Goal: Information Seeking & Learning: Learn about a topic

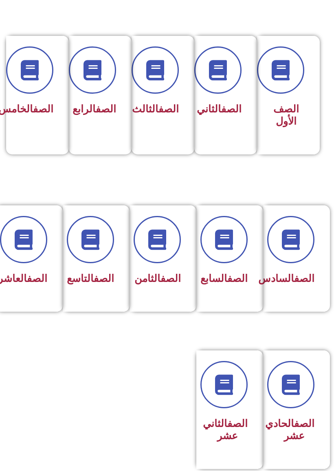
scroll to position [191, 0]
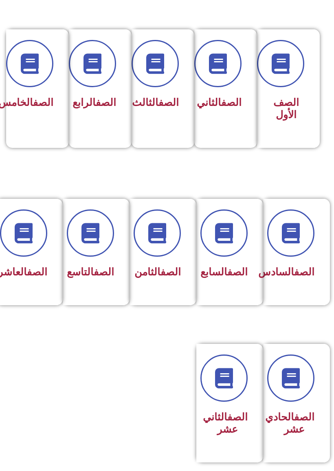
click at [27, 246] on span at bounding box center [23, 232] width 47 height 47
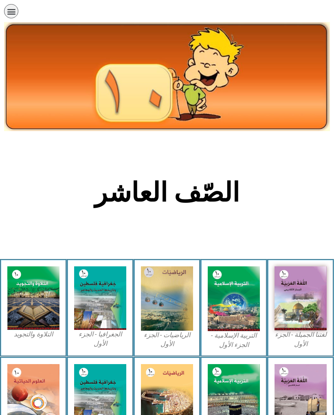
click at [290, 307] on img at bounding box center [301, 298] width 52 height 64
click at [301, 285] on img at bounding box center [301, 298] width 52 height 64
click at [295, 324] on img at bounding box center [301, 298] width 52 height 64
click at [293, 295] on img at bounding box center [301, 298] width 52 height 64
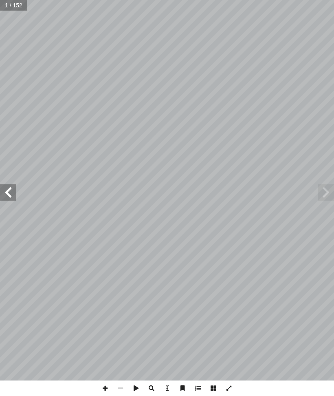
click at [323, 193] on span at bounding box center [326, 192] width 16 height 16
click at [324, 184] on span at bounding box center [326, 192] width 16 height 16
click at [325, 196] on span at bounding box center [326, 192] width 16 height 16
click at [321, 185] on span at bounding box center [326, 192] width 16 height 16
click at [324, 184] on span at bounding box center [326, 192] width 16 height 16
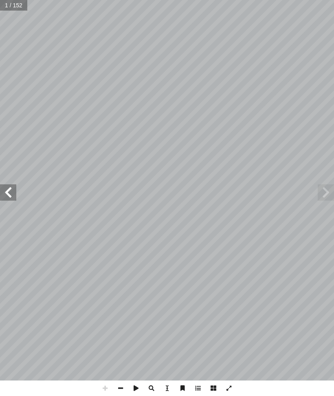
click at [325, 184] on span at bounding box center [326, 192] width 16 height 16
click at [332, 192] on span at bounding box center [326, 192] width 16 height 16
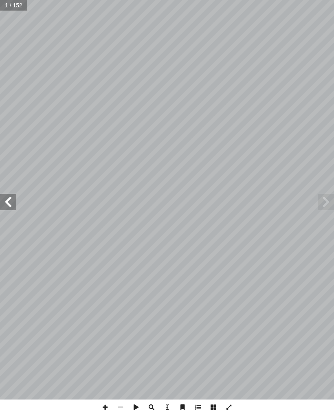
click at [325, 205] on span at bounding box center [326, 202] width 16 height 16
click at [10, 196] on span at bounding box center [8, 202] width 16 height 16
click at [13, 202] on span at bounding box center [8, 202] width 16 height 16
click at [10, 199] on span at bounding box center [8, 202] width 16 height 16
click at [14, 202] on span at bounding box center [8, 202] width 16 height 16
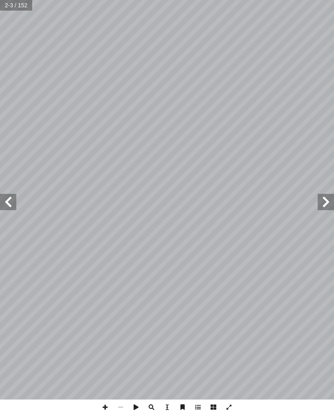
click at [10, 201] on span at bounding box center [8, 202] width 16 height 16
click at [322, 205] on span at bounding box center [326, 202] width 16 height 16
click at [320, 204] on span at bounding box center [326, 202] width 16 height 16
click at [13, 202] on span at bounding box center [8, 202] width 16 height 16
click at [12, 205] on span at bounding box center [8, 202] width 16 height 16
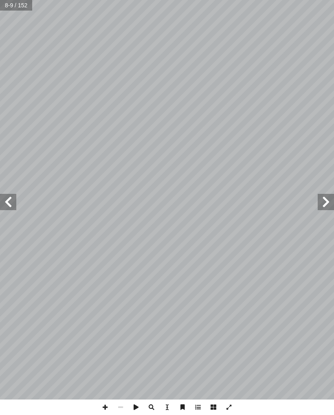
click at [12, 200] on span at bounding box center [8, 202] width 16 height 16
click at [12, 203] on span at bounding box center [8, 202] width 16 height 16
click at [16, 202] on span at bounding box center [8, 202] width 16 height 16
click at [15, 203] on span at bounding box center [8, 202] width 16 height 16
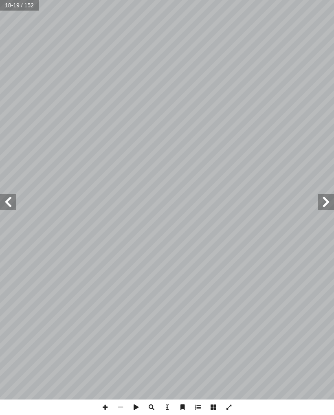
click at [14, 204] on span at bounding box center [8, 202] width 16 height 16
click at [16, 201] on span at bounding box center [8, 202] width 16 height 16
click at [9, 200] on span at bounding box center [8, 202] width 16 height 16
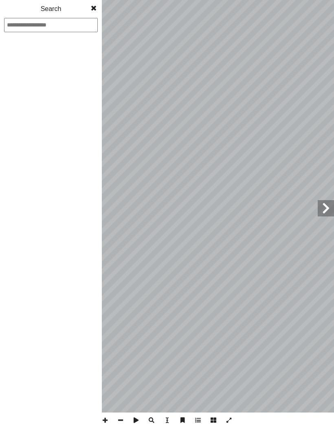
click at [318, 212] on span at bounding box center [326, 208] width 16 height 16
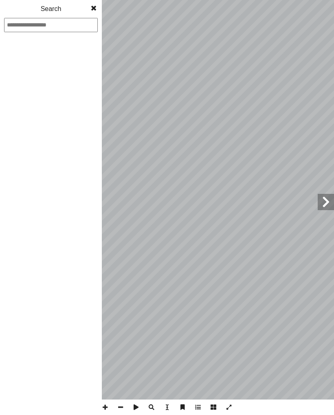
click at [89, 18] on input at bounding box center [51, 25] width 94 height 14
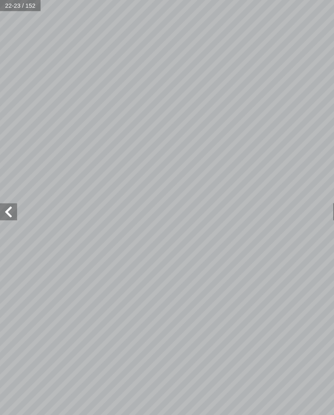
click at [17, 10] on input "text" at bounding box center [19, 5] width 39 height 11
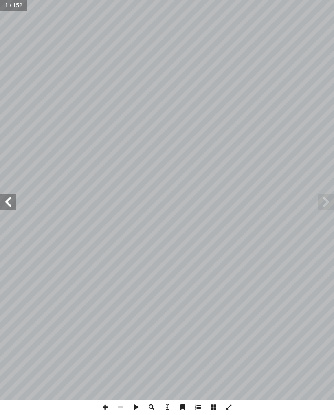
click at [16, 198] on span at bounding box center [8, 202] width 16 height 16
click at [8, 203] on span at bounding box center [8, 202] width 16 height 16
click at [9, 194] on span at bounding box center [8, 202] width 16 height 16
click at [9, 203] on span at bounding box center [8, 202] width 16 height 16
click at [9, 205] on span at bounding box center [8, 202] width 16 height 16
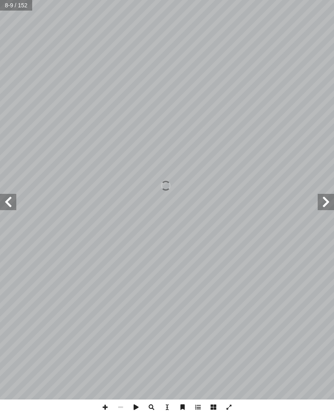
click at [14, 204] on span at bounding box center [8, 202] width 16 height 16
click at [14, 201] on span at bounding box center [8, 202] width 16 height 16
click at [15, 203] on span at bounding box center [8, 202] width 16 height 16
click at [14, 198] on span at bounding box center [8, 202] width 16 height 16
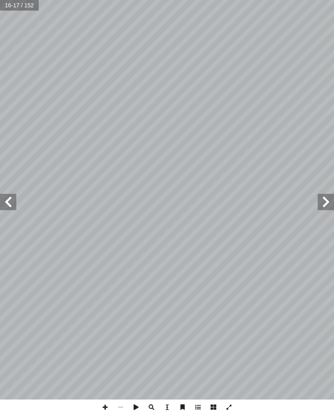
click at [13, 201] on span at bounding box center [8, 202] width 16 height 16
click at [12, 199] on span at bounding box center [8, 202] width 16 height 16
click at [15, 201] on span at bounding box center [8, 202] width 16 height 16
click at [11, 205] on span at bounding box center [8, 202] width 16 height 16
click at [9, 202] on span at bounding box center [8, 202] width 16 height 16
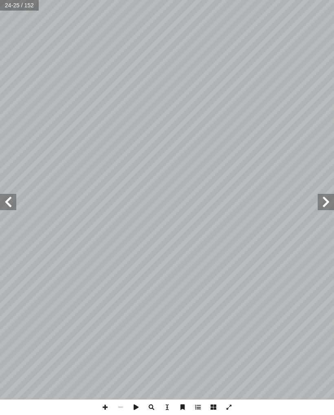
click at [7, 200] on span at bounding box center [8, 202] width 16 height 16
click at [8, 200] on span at bounding box center [8, 202] width 16 height 16
click at [14, 206] on span at bounding box center [8, 202] width 16 height 16
click at [15, 205] on span at bounding box center [8, 202] width 16 height 16
click at [11, 199] on span at bounding box center [8, 202] width 16 height 16
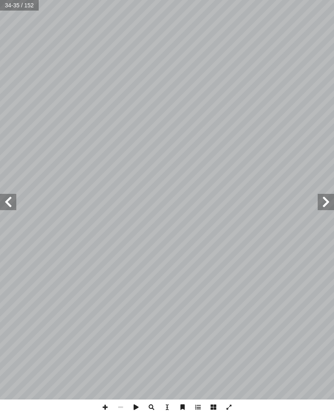
click at [330, 199] on span at bounding box center [326, 202] width 16 height 16
click at [323, 199] on span at bounding box center [326, 202] width 16 height 16
click at [15, 198] on span at bounding box center [8, 202] width 16 height 16
click at [6, 202] on span at bounding box center [8, 202] width 16 height 16
click at [328, 209] on span at bounding box center [326, 202] width 16 height 16
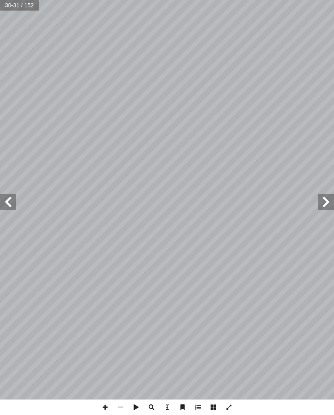
click at [328, 202] on span at bounding box center [326, 202] width 16 height 16
click at [330, 203] on span at bounding box center [326, 202] width 16 height 16
click at [11, 201] on span at bounding box center [8, 202] width 16 height 16
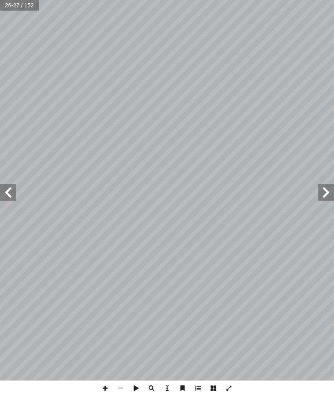
click at [321, 188] on span at bounding box center [326, 192] width 16 height 16
click at [12, 188] on span at bounding box center [8, 192] width 16 height 16
click at [13, 194] on span at bounding box center [8, 192] width 16 height 16
click at [13, 192] on span at bounding box center [8, 192] width 16 height 16
click at [12, 188] on span at bounding box center [8, 192] width 16 height 16
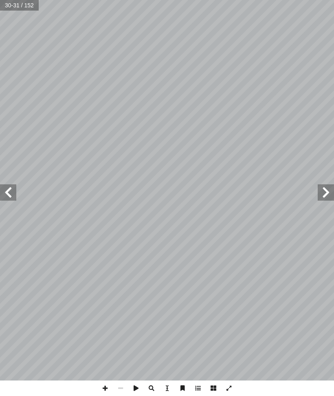
click at [13, 192] on span at bounding box center [8, 192] width 16 height 16
click at [10, 193] on span at bounding box center [8, 192] width 16 height 16
click at [330, 193] on span at bounding box center [326, 192] width 16 height 16
click at [15, 5] on input "text" at bounding box center [19, 5] width 39 height 11
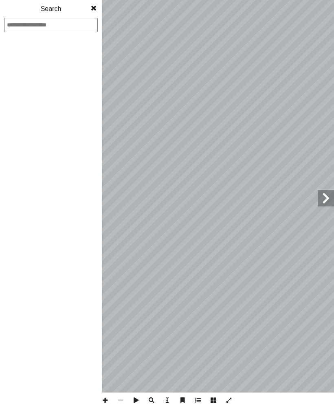
click at [31, 141] on div "1 2 3 4 5 6 7 8 9 10 11 12 13 14 15 16 17 18 19 20 21 22 23 24 25 26 27 28 29 3…" at bounding box center [51, 228] width 102 height 359
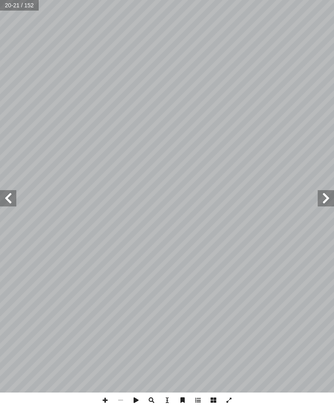
click at [10, 205] on span at bounding box center [8, 198] width 16 height 16
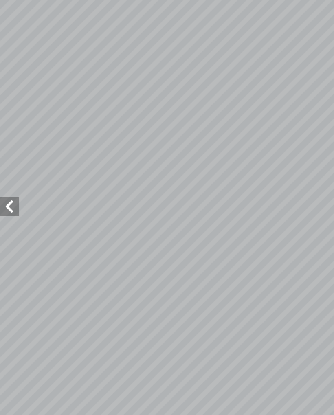
click at [12, 194] on span at bounding box center [8, 202] width 16 height 16
click at [51, 197] on span "�" at bounding box center [53, 199] width 4 height 4
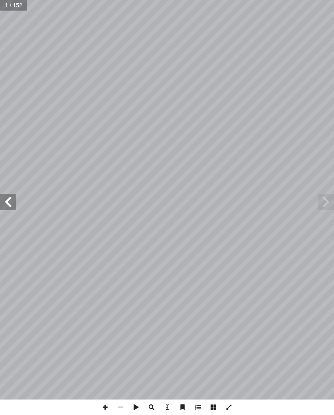
click at [11, 6] on input "text" at bounding box center [14, 5] width 28 height 11
click at [13, 202] on span at bounding box center [8, 202] width 16 height 16
click at [11, 198] on span at bounding box center [8, 202] width 16 height 16
click at [11, 202] on span at bounding box center [8, 202] width 16 height 16
click at [9, 209] on span at bounding box center [8, 202] width 16 height 16
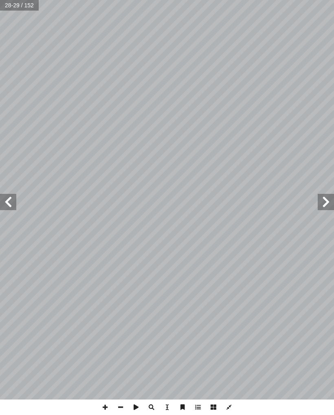
click at [12, 202] on span at bounding box center [8, 202] width 16 height 16
click at [329, 194] on span at bounding box center [326, 202] width 16 height 16
click at [11, 198] on span at bounding box center [8, 202] width 16 height 16
click at [15, 198] on span at bounding box center [8, 202] width 16 height 16
click at [9, 194] on span at bounding box center [8, 202] width 16 height 16
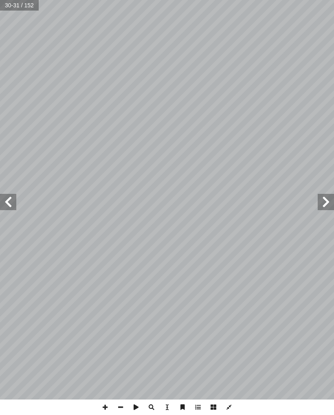
click at [9, 202] on span at bounding box center [8, 202] width 16 height 16
